Goal: Navigation & Orientation: Find specific page/section

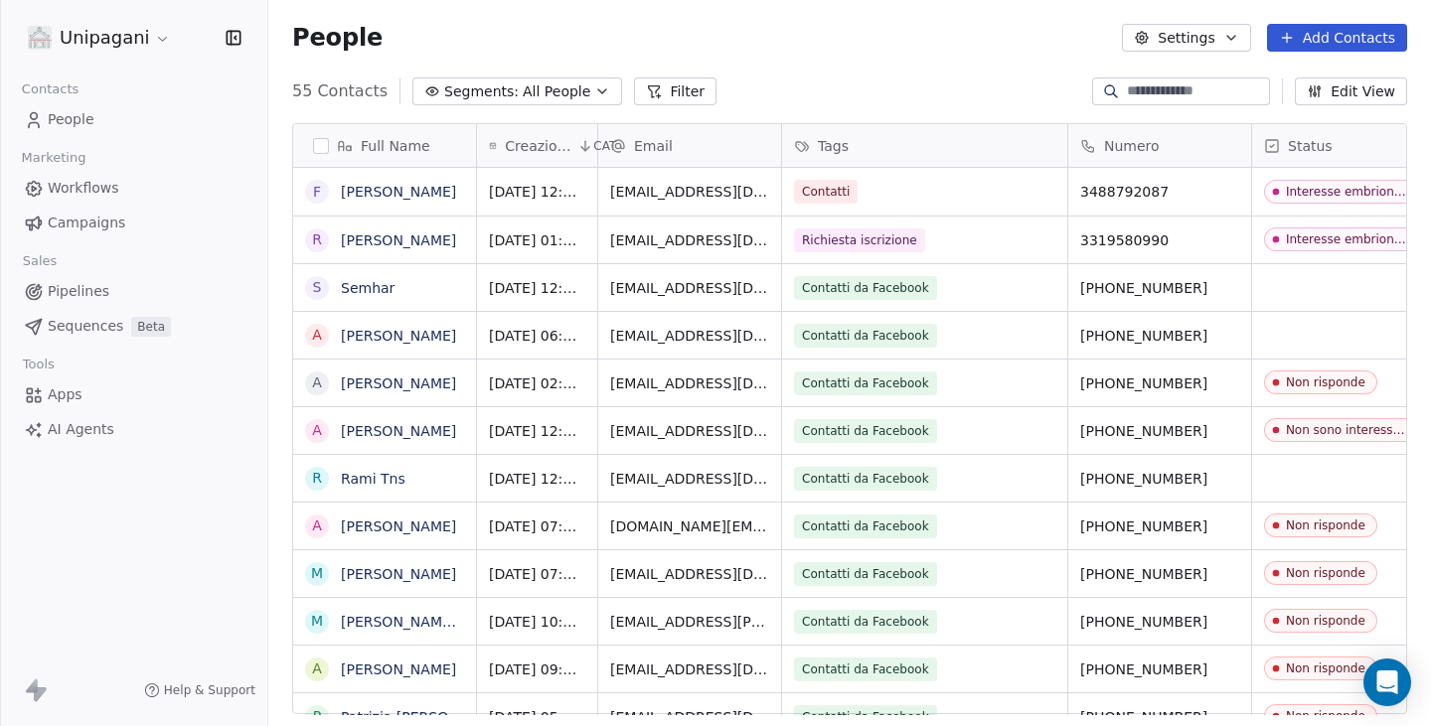
scroll to position [624, 1148]
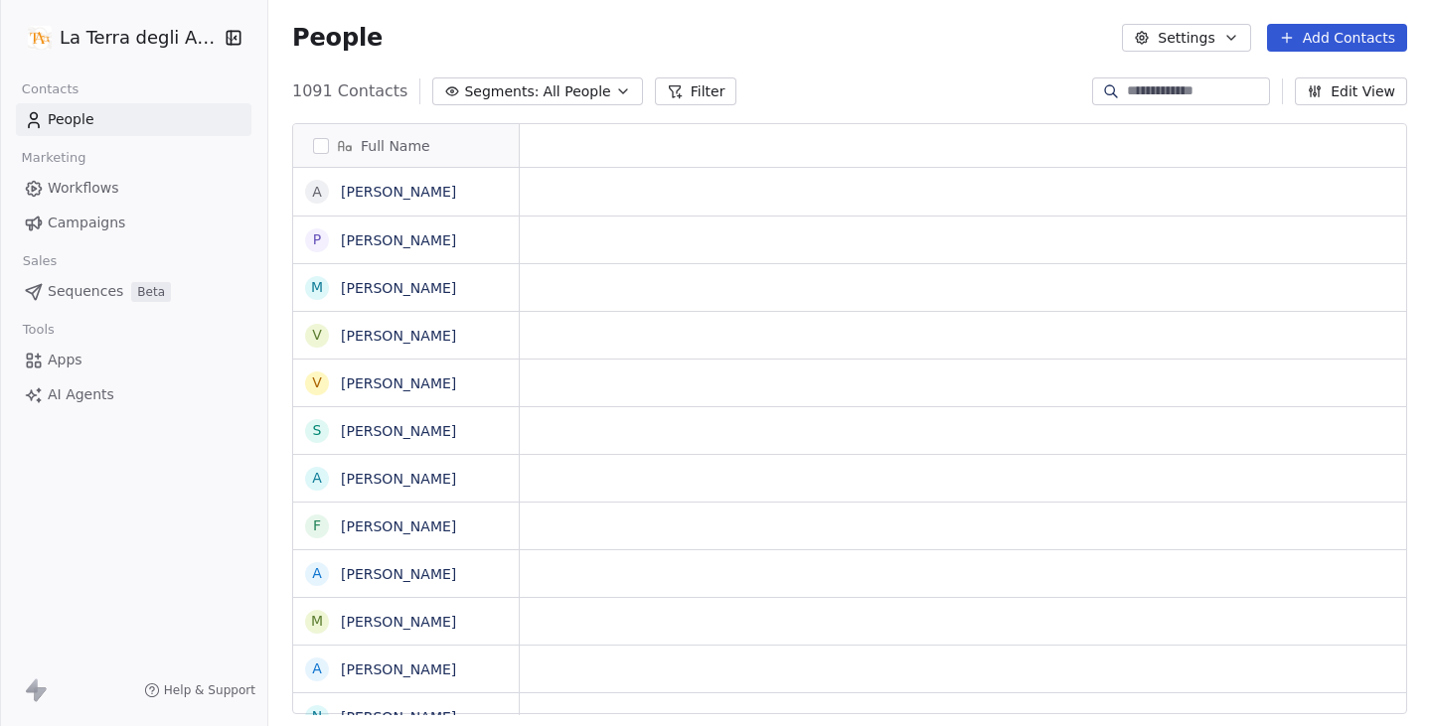
scroll to position [624, 1148]
